Goal: Navigation & Orientation: Go to known website

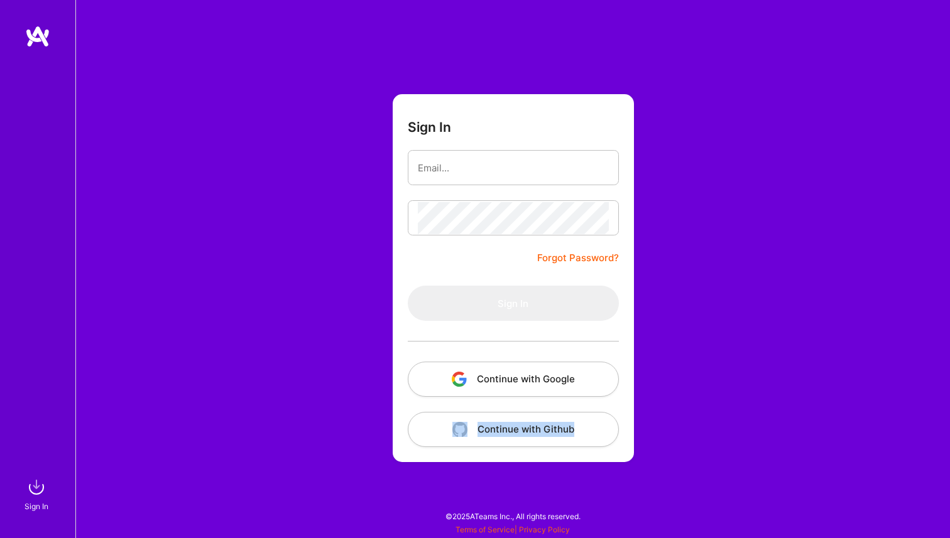
drag, startPoint x: 232, startPoint y: 538, endPoint x: 222, endPoint y: 359, distance: 178.7
click at [276, 383] on div "Sign In Forgot Password? Sign In Continue with Google Continue with Github" at bounding box center [512, 269] width 875 height 538
click at [317, 296] on div "Sign In Forgot Password? Sign In Continue with Google Continue with Github" at bounding box center [512, 269] width 875 height 538
